Goal: Transaction & Acquisition: Obtain resource

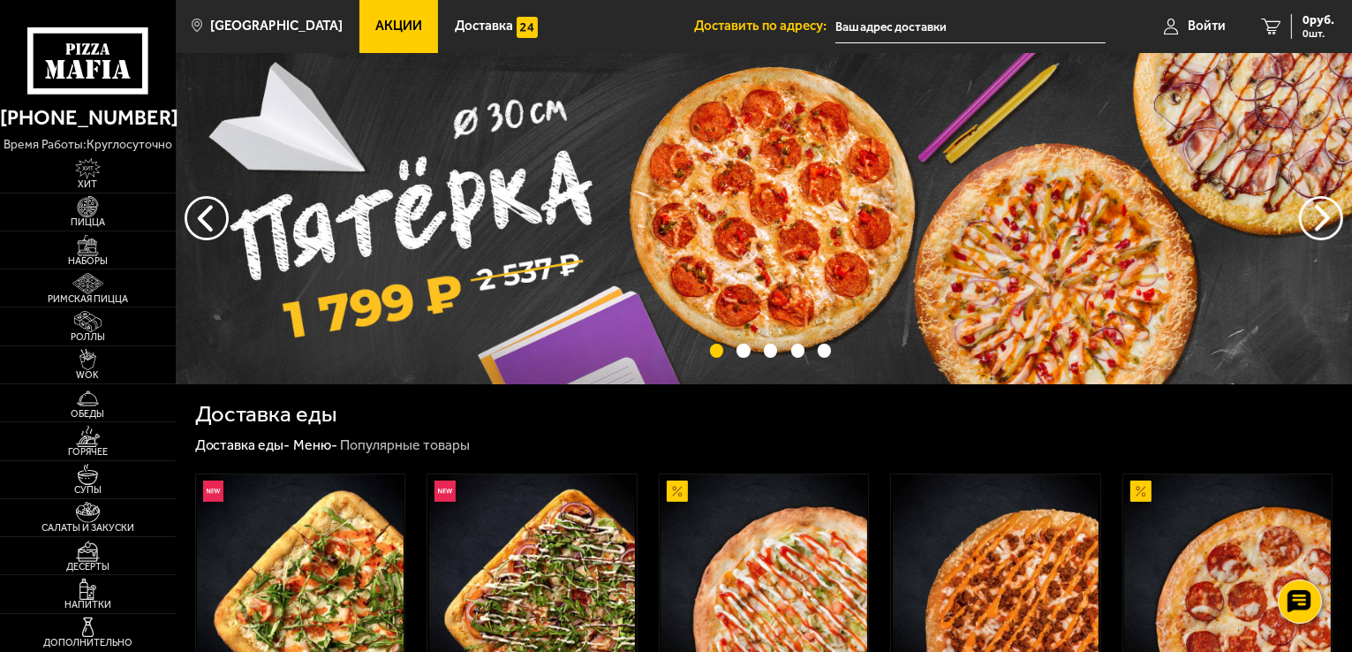
click at [372, 16] on link "Акции" at bounding box center [400, 26] width 80 height 53
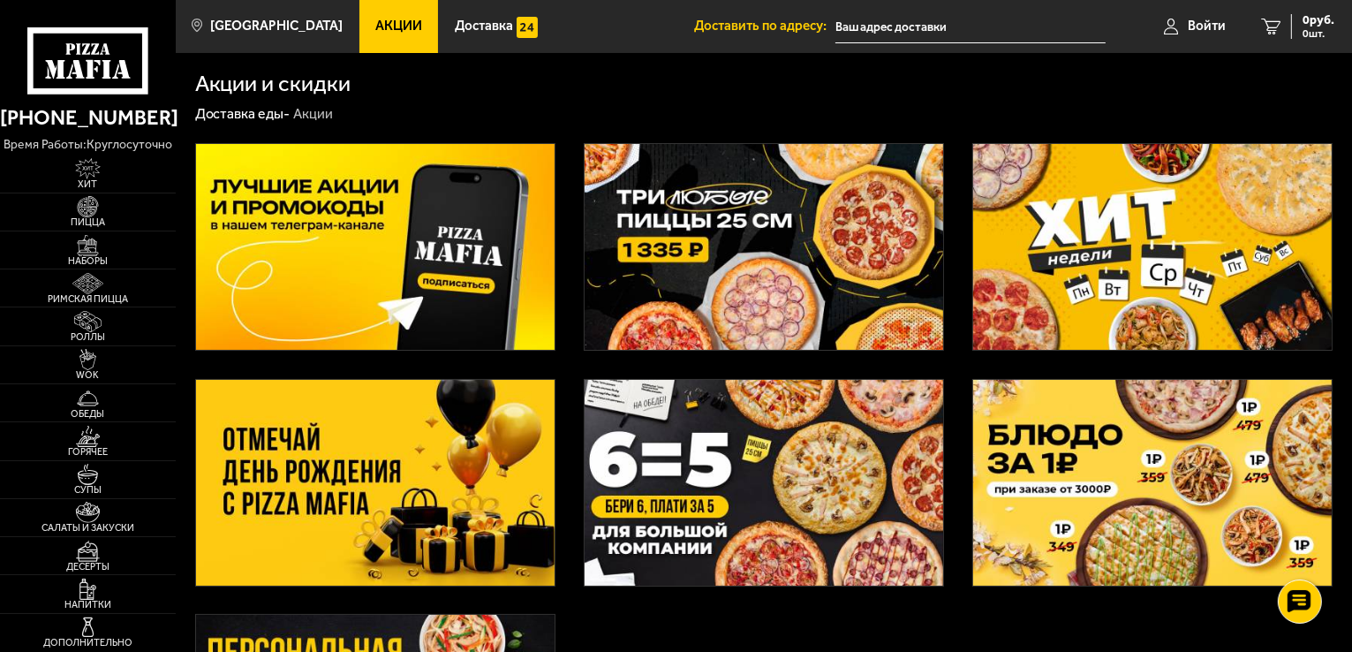
click at [1025, 267] on img at bounding box center [1152, 247] width 359 height 206
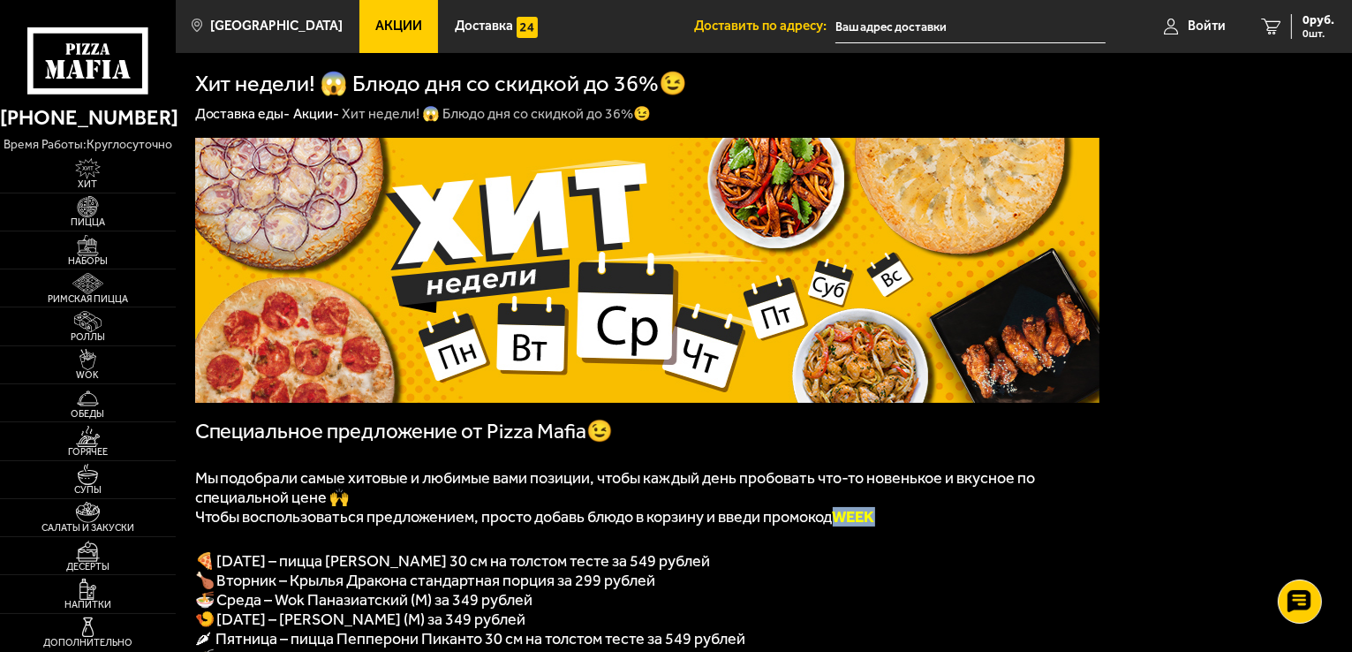
drag, startPoint x: 850, startPoint y: 526, endPoint x: 883, endPoint y: 524, distance: 33.6
click at [875, 524] on b "WEEK" at bounding box center [854, 516] width 42 height 19
copy b "WEEK"
